Goal: Go to known website: Access a specific website the user already knows

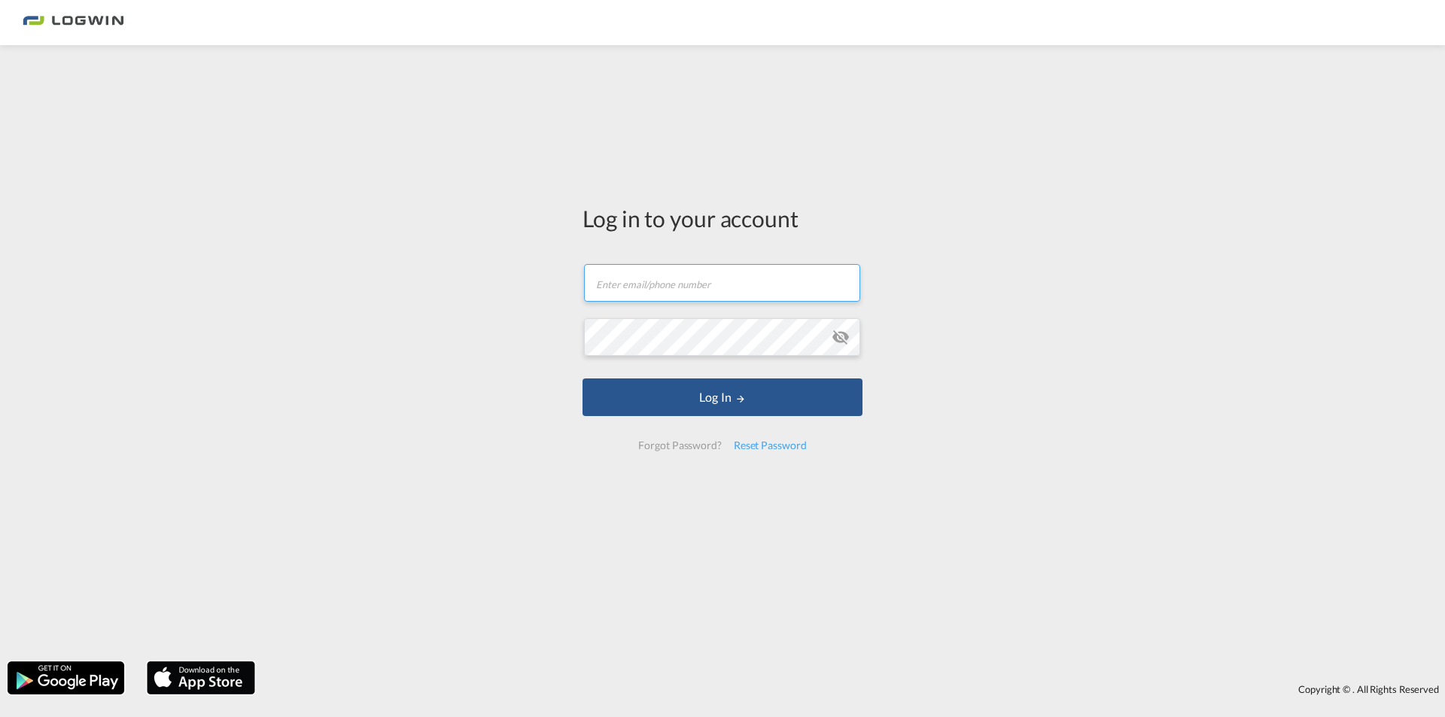
click at [635, 287] on input "text" at bounding box center [722, 283] width 276 height 38
paste input "[PERSON_NAME][EMAIL_ADDRESS][DOMAIN_NAME]"
type input "[PERSON_NAME][EMAIL_ADDRESS][DOMAIN_NAME]"
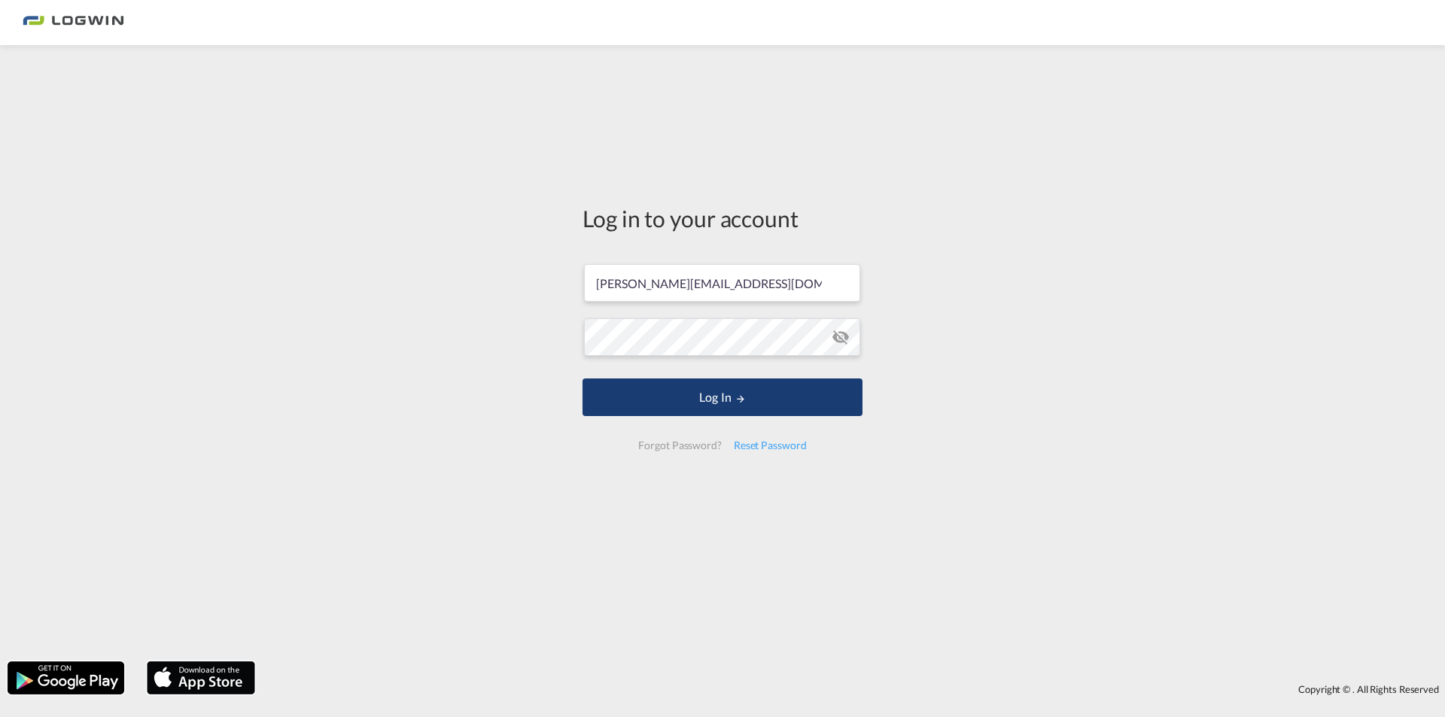
click at [646, 412] on button "Log In" at bounding box center [723, 398] width 280 height 38
